Goal: Task Accomplishment & Management: Manage account settings

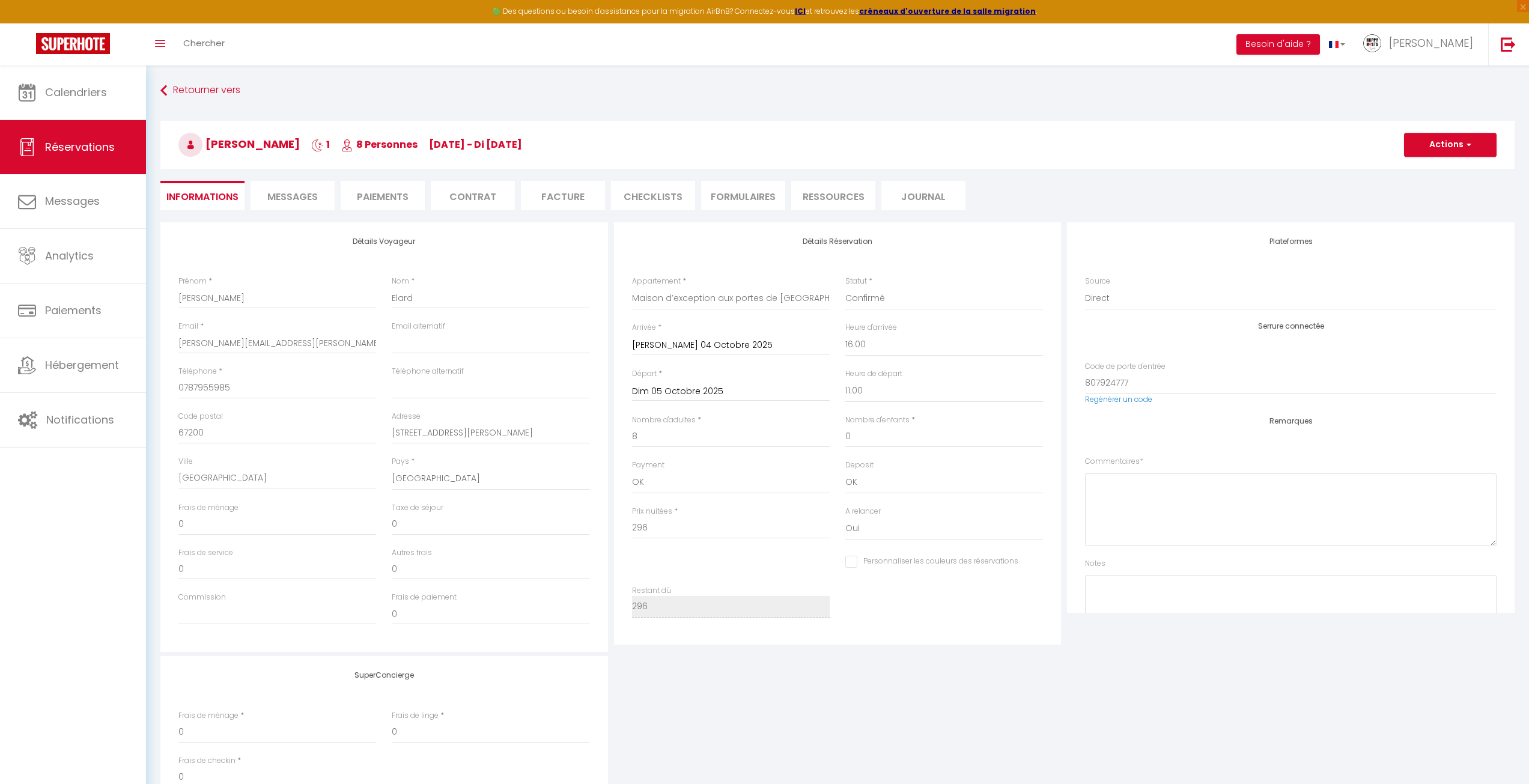
select select "75683"
select select "16:00"
select select "11:00"
drag, startPoint x: 192, startPoint y: 526, endPoint x: 130, endPoint y: 526, distance: 62.0
click at [130, 526] on div "🟢 Des questions ou besoin d'assistance pour la migration AirBnB? Connectez-vous…" at bounding box center [764, 481] width 1529 height 833
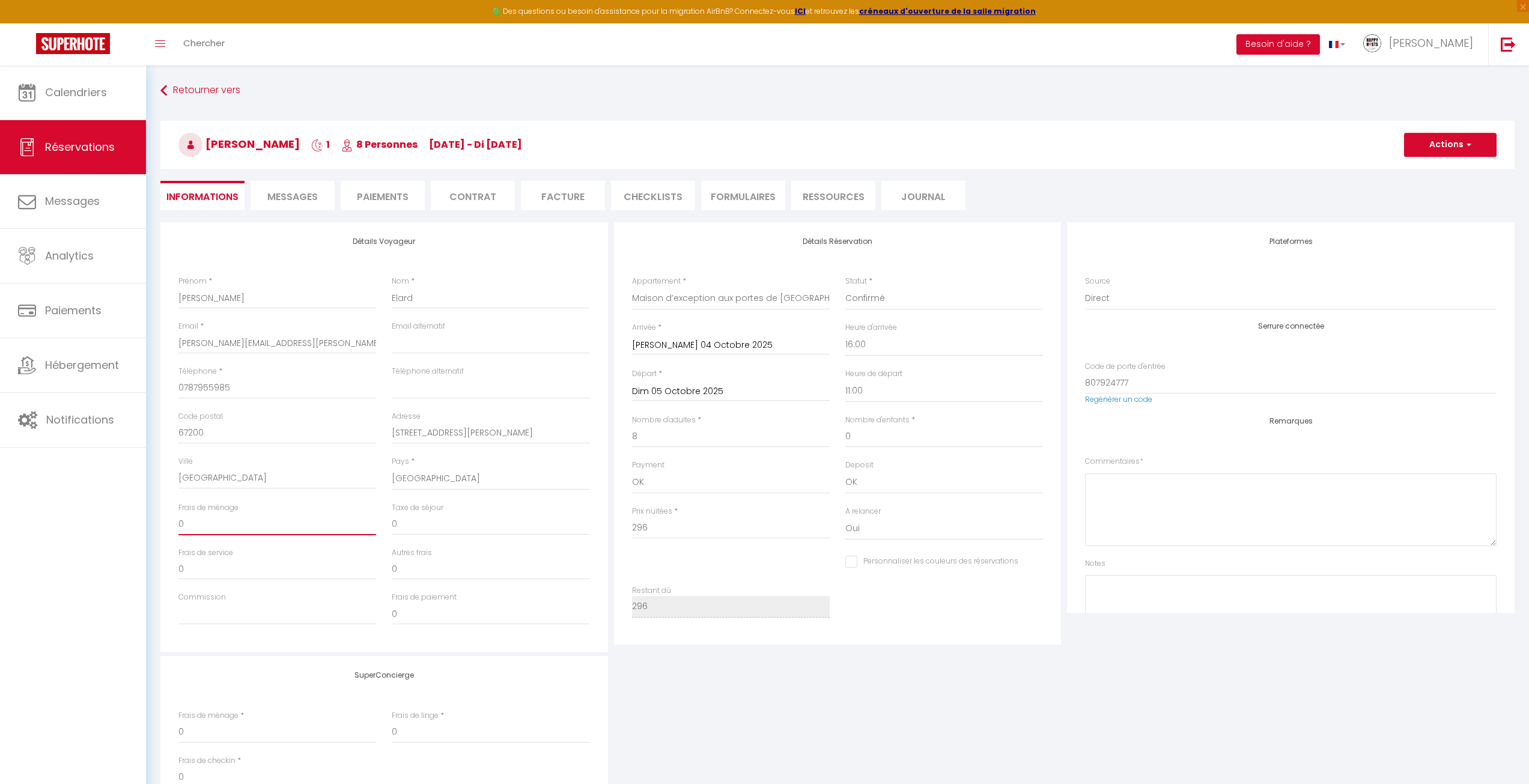
type input "1"
checkbox input "false"
type input "15"
checkbox input "false"
type input "150"
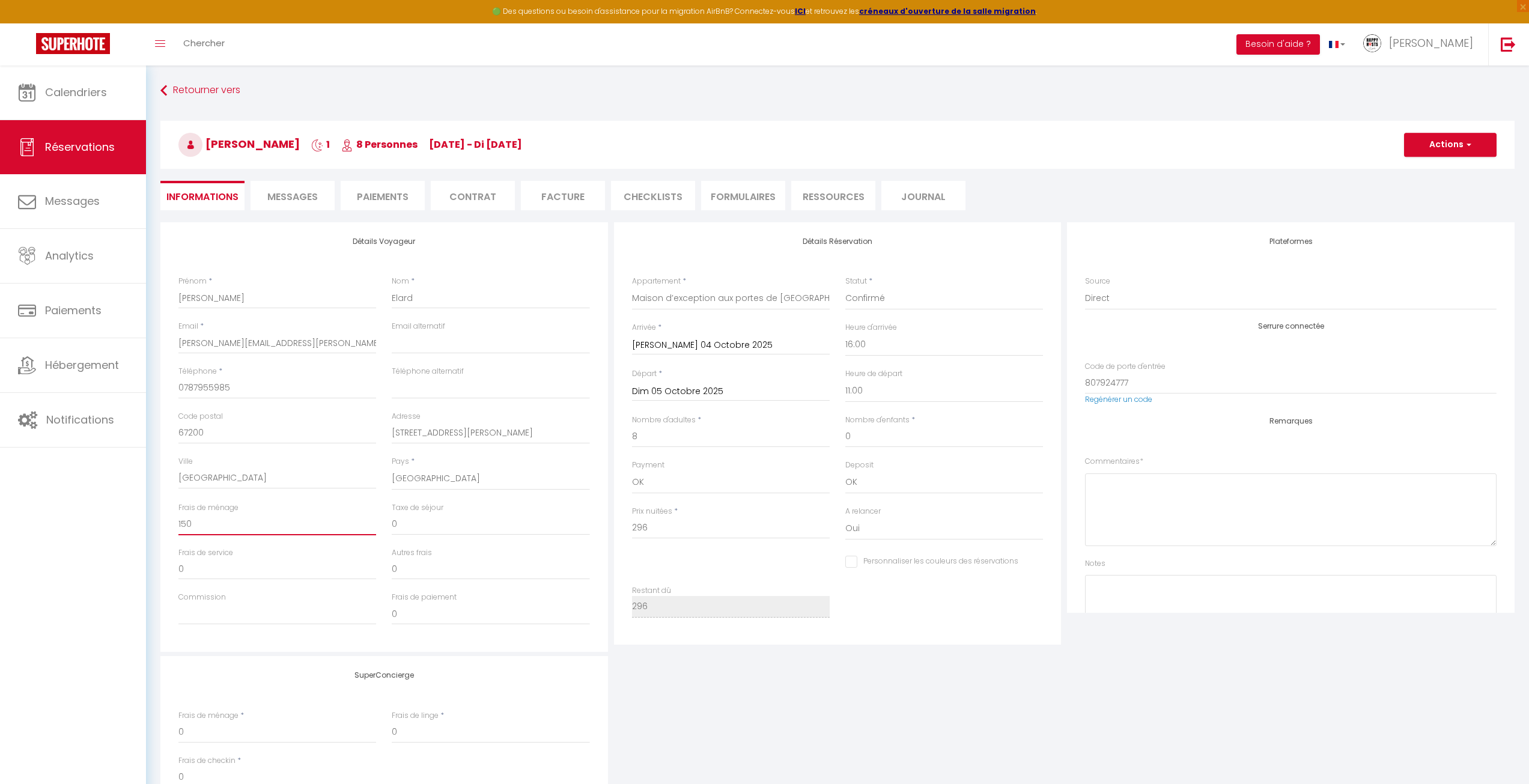
checkbox input "false"
type input "150"
click at [1431, 147] on button "Actions" at bounding box center [1450, 144] width 92 height 24
click at [1428, 170] on link "Enregistrer" at bounding box center [1438, 171] width 95 height 16
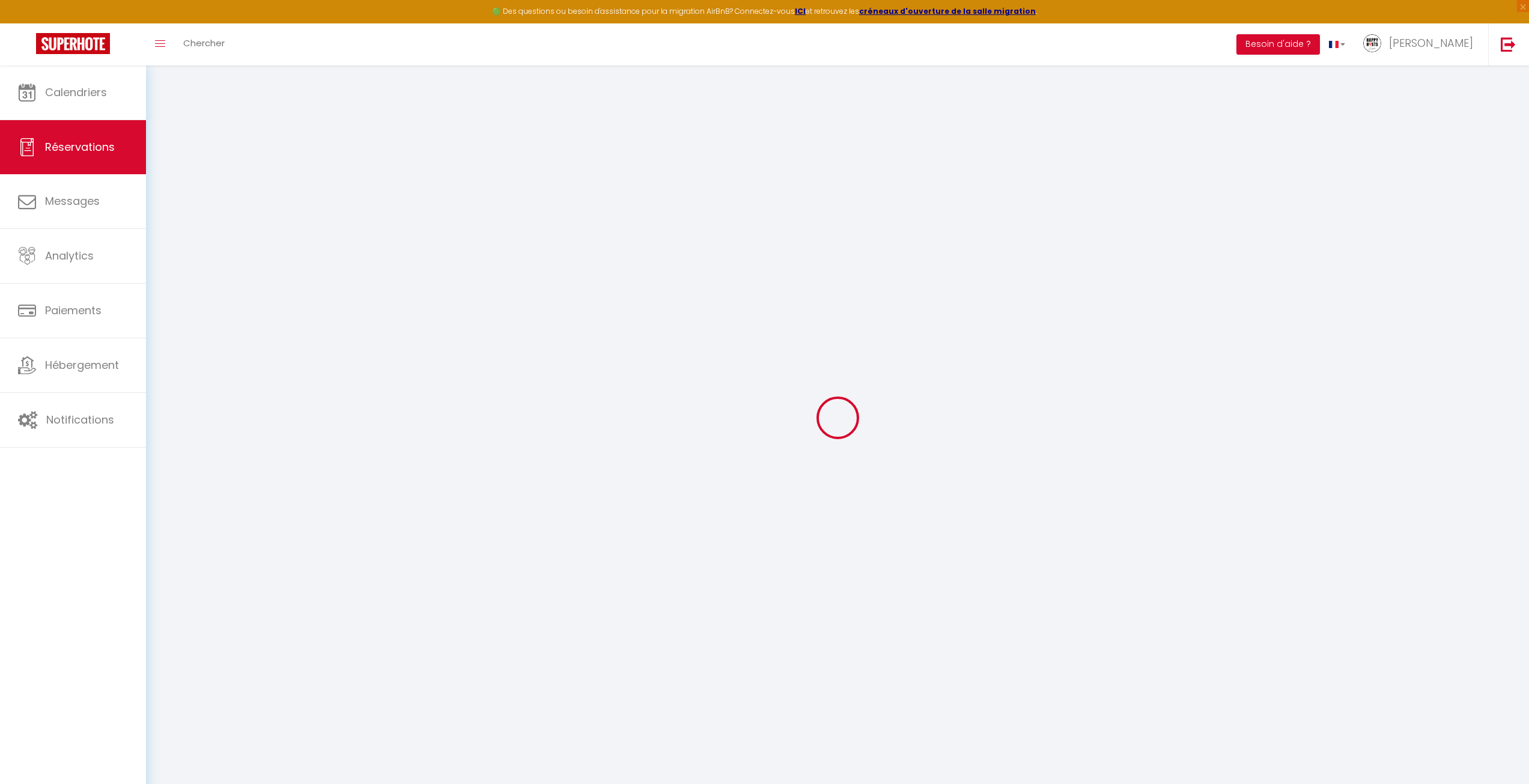
select select "not_cancelled"
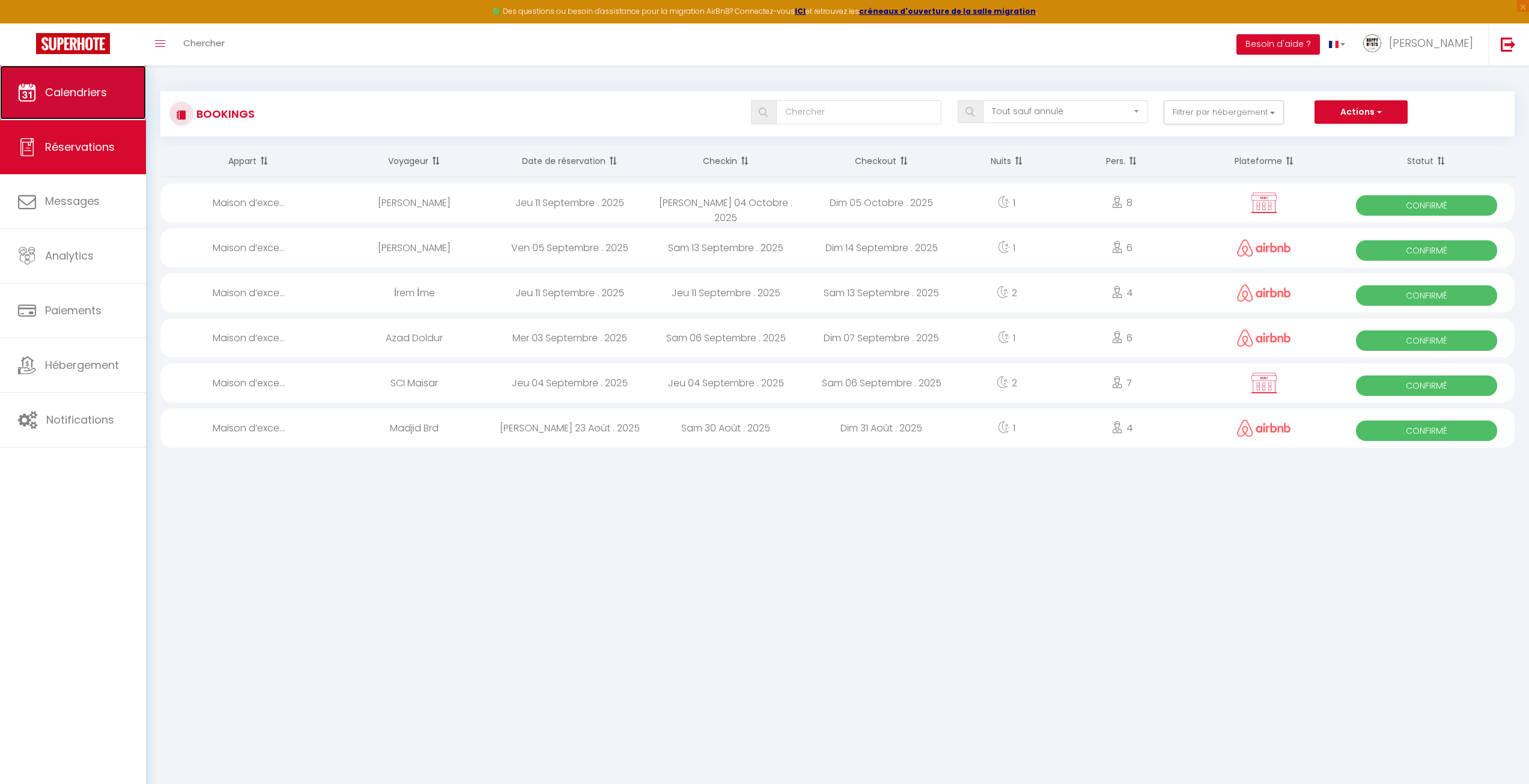
click at [84, 82] on link "Calendriers" at bounding box center [73, 92] width 146 height 54
